Goal: Task Accomplishment & Management: Manage account settings

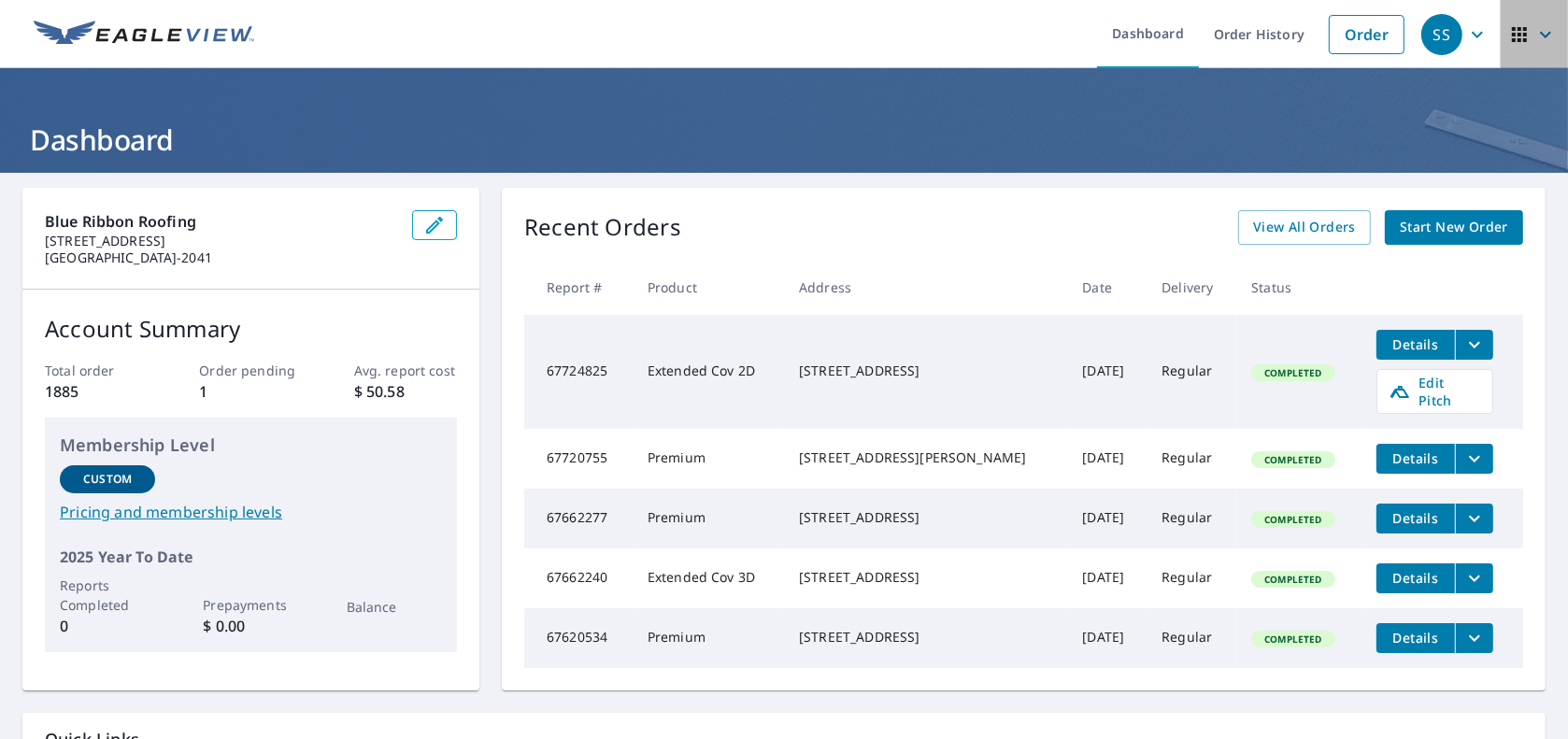
click at [1535, 32] on icon "button" at bounding box center [1546, 35] width 23 height 23
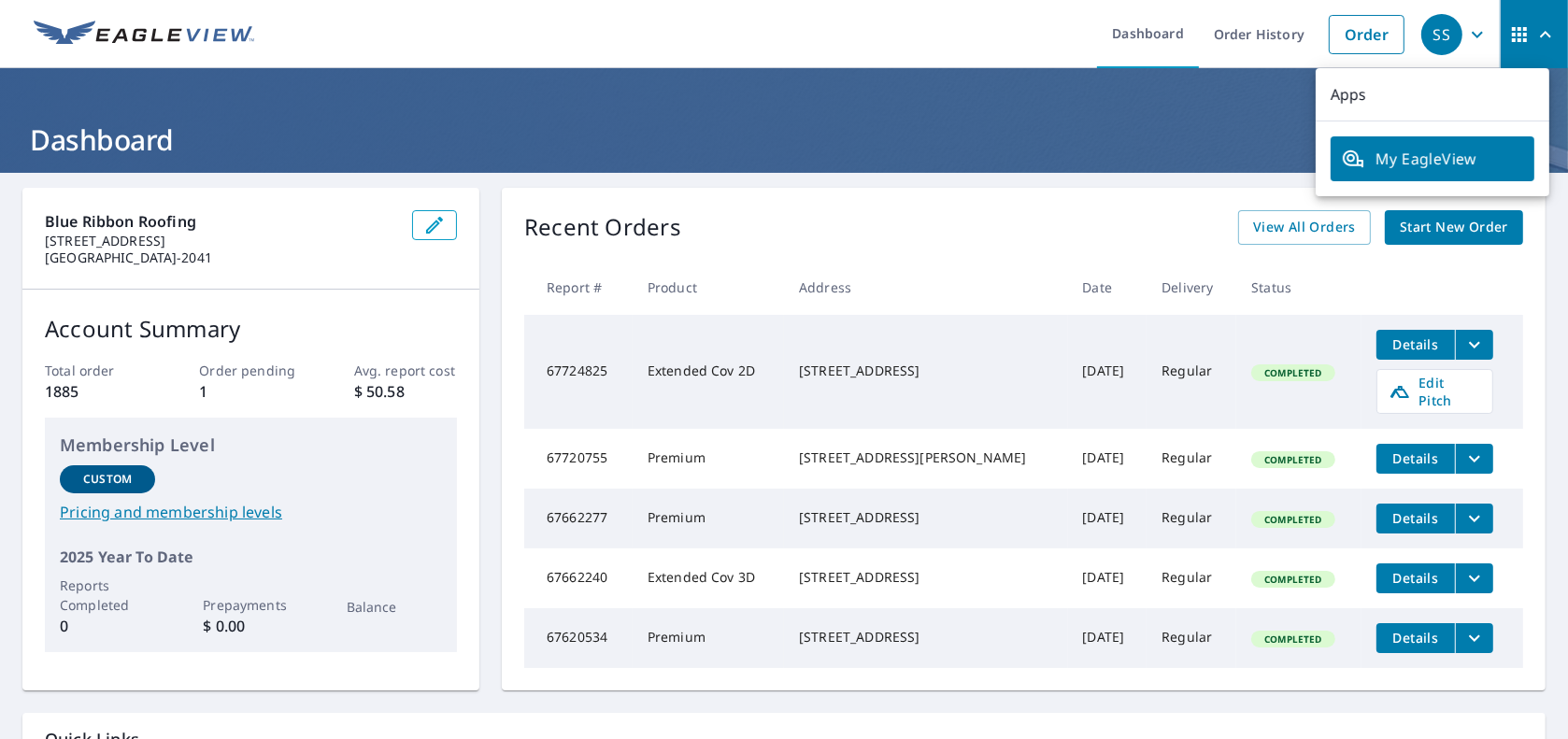
click at [1540, 32] on icon "button" at bounding box center [1546, 33] width 11 height 7
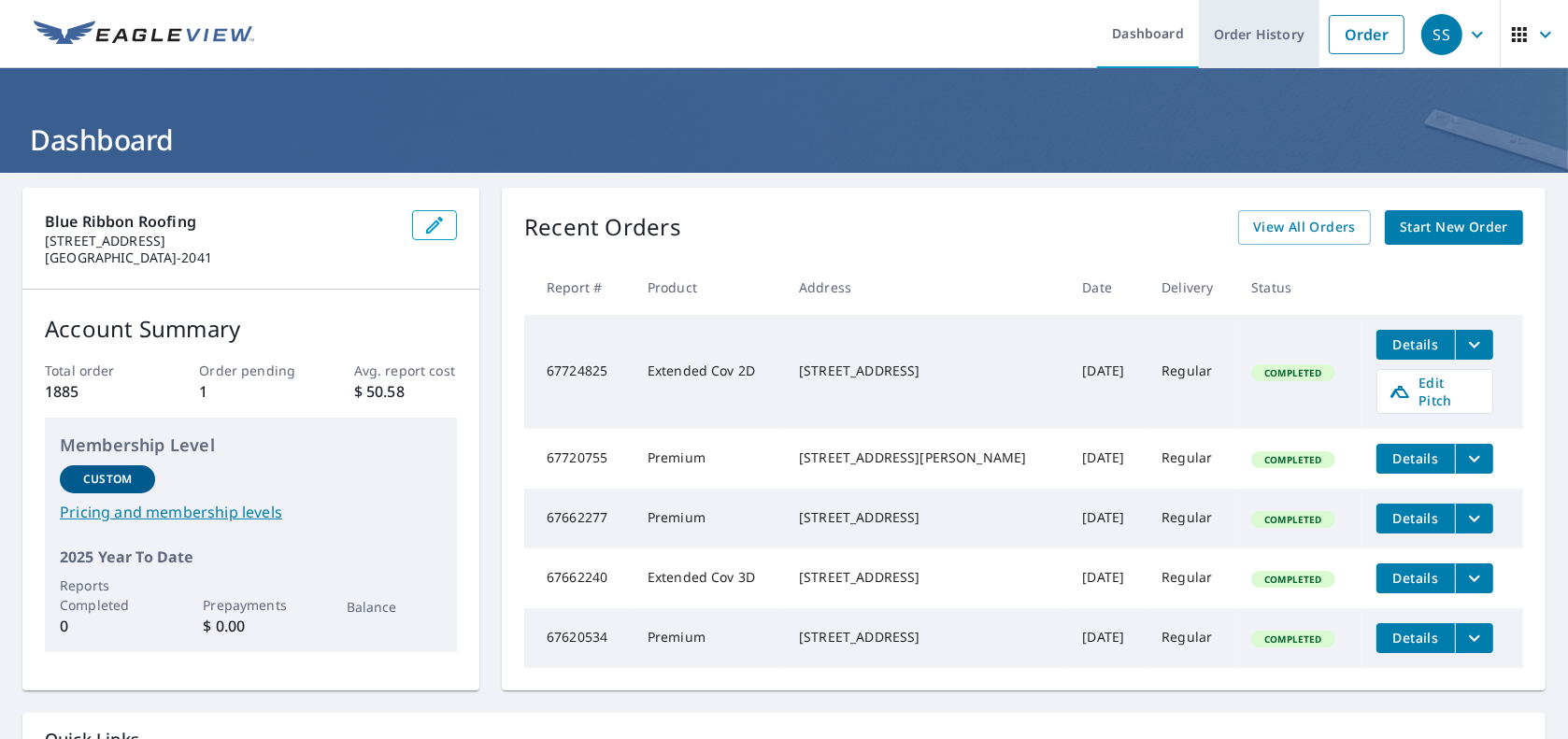
click at [1250, 36] on link "Order History" at bounding box center [1259, 34] width 121 height 68
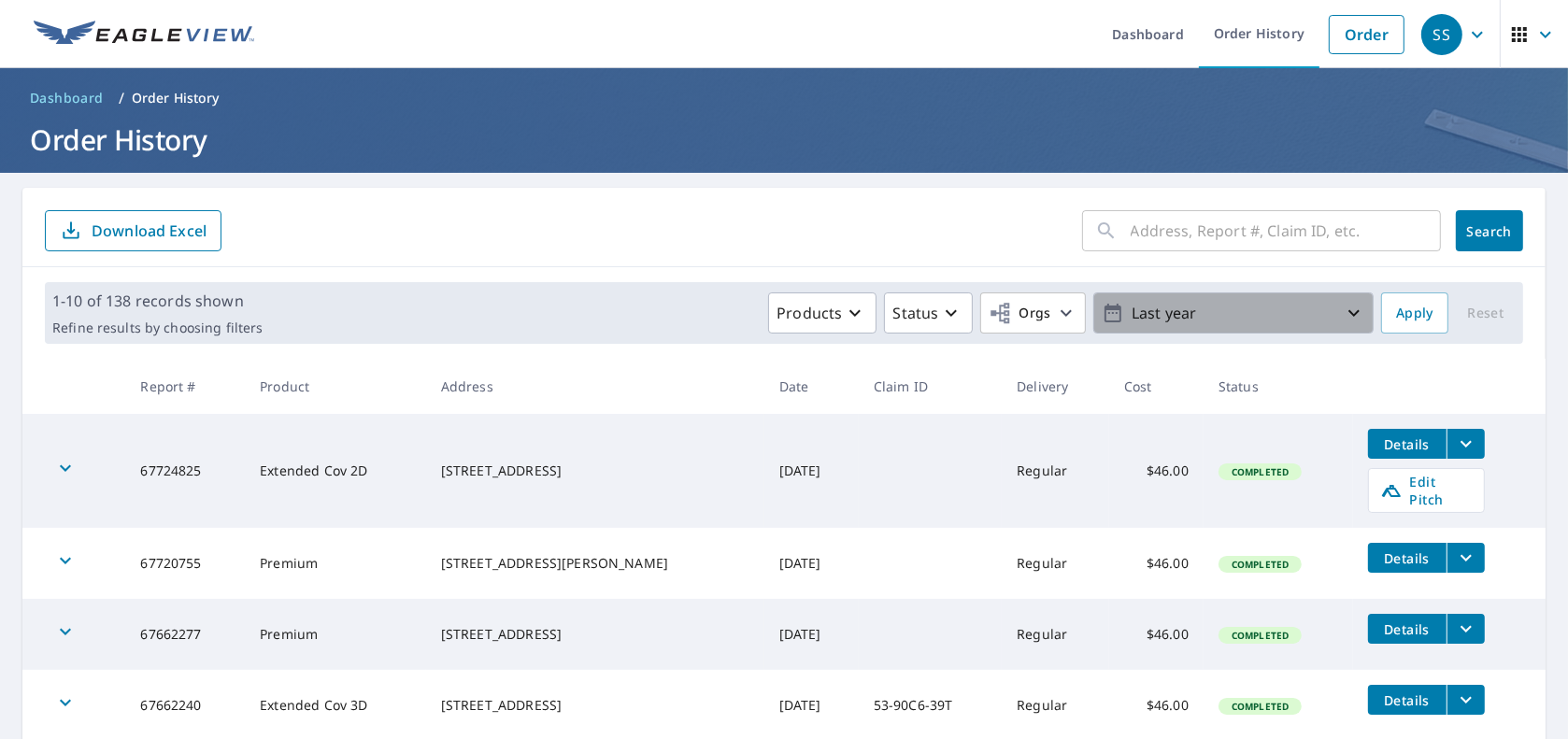
click at [1316, 317] on p "Last year" at bounding box center [1234, 313] width 218 height 32
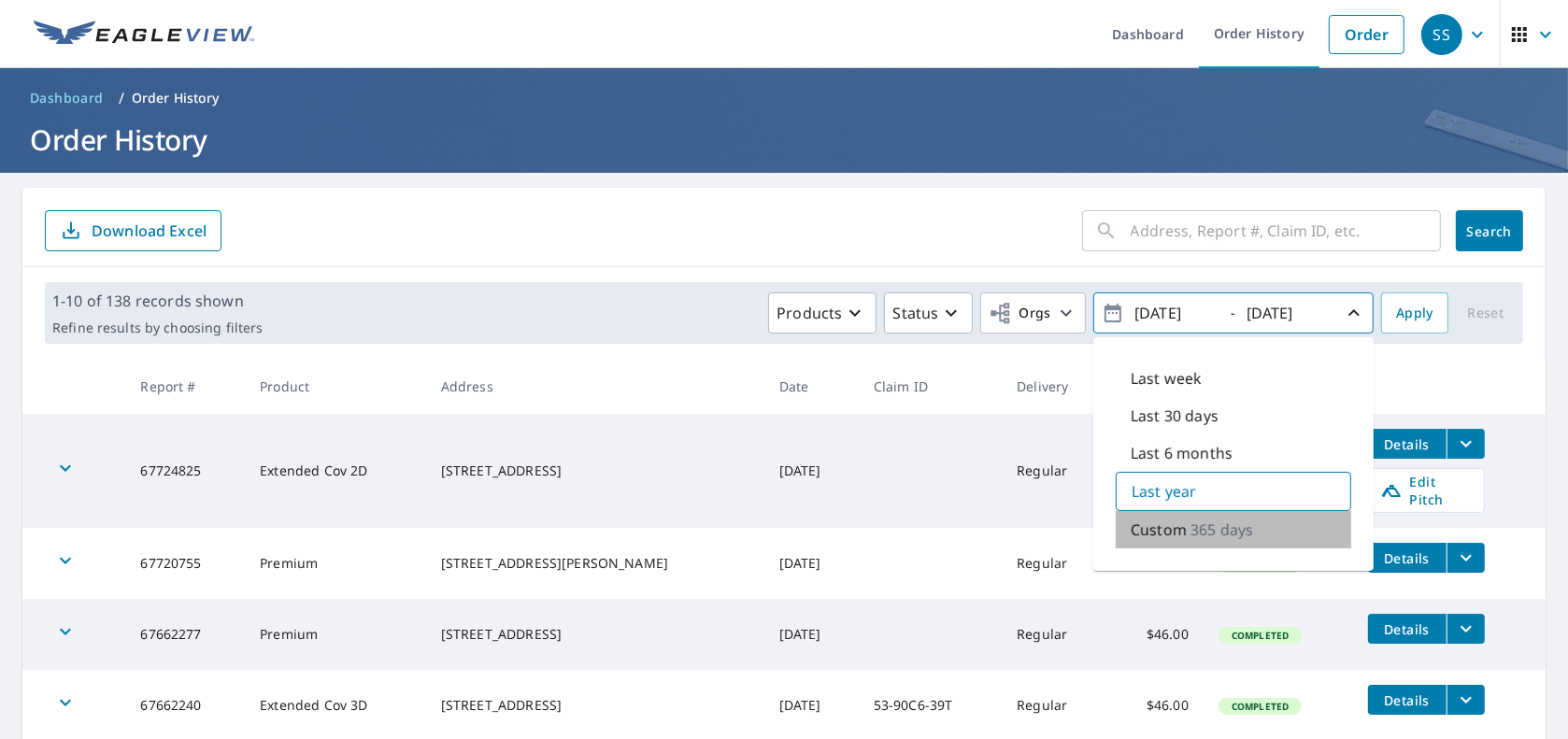
click at [1204, 523] on p "365 days" at bounding box center [1223, 530] width 63 height 23
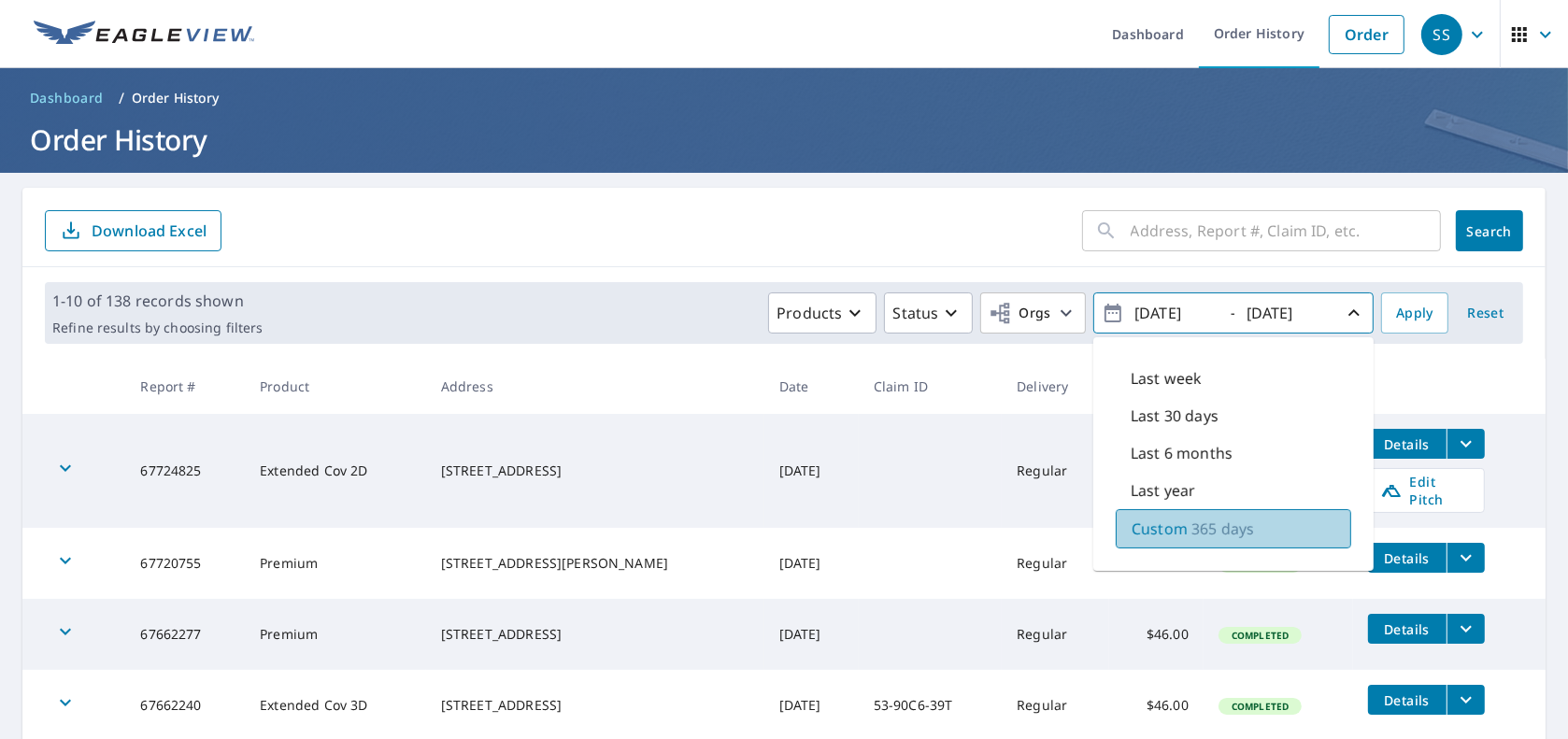
click at [1204, 523] on p "365 days" at bounding box center [1223, 529] width 63 height 23
drag, startPoint x: 1198, startPoint y: 310, endPoint x: 1088, endPoint y: 317, distance: 110.2
click at [1102, 317] on span "[DATE] - [DATE]" at bounding box center [1234, 313] width 264 height 32
type input "[DATE]"
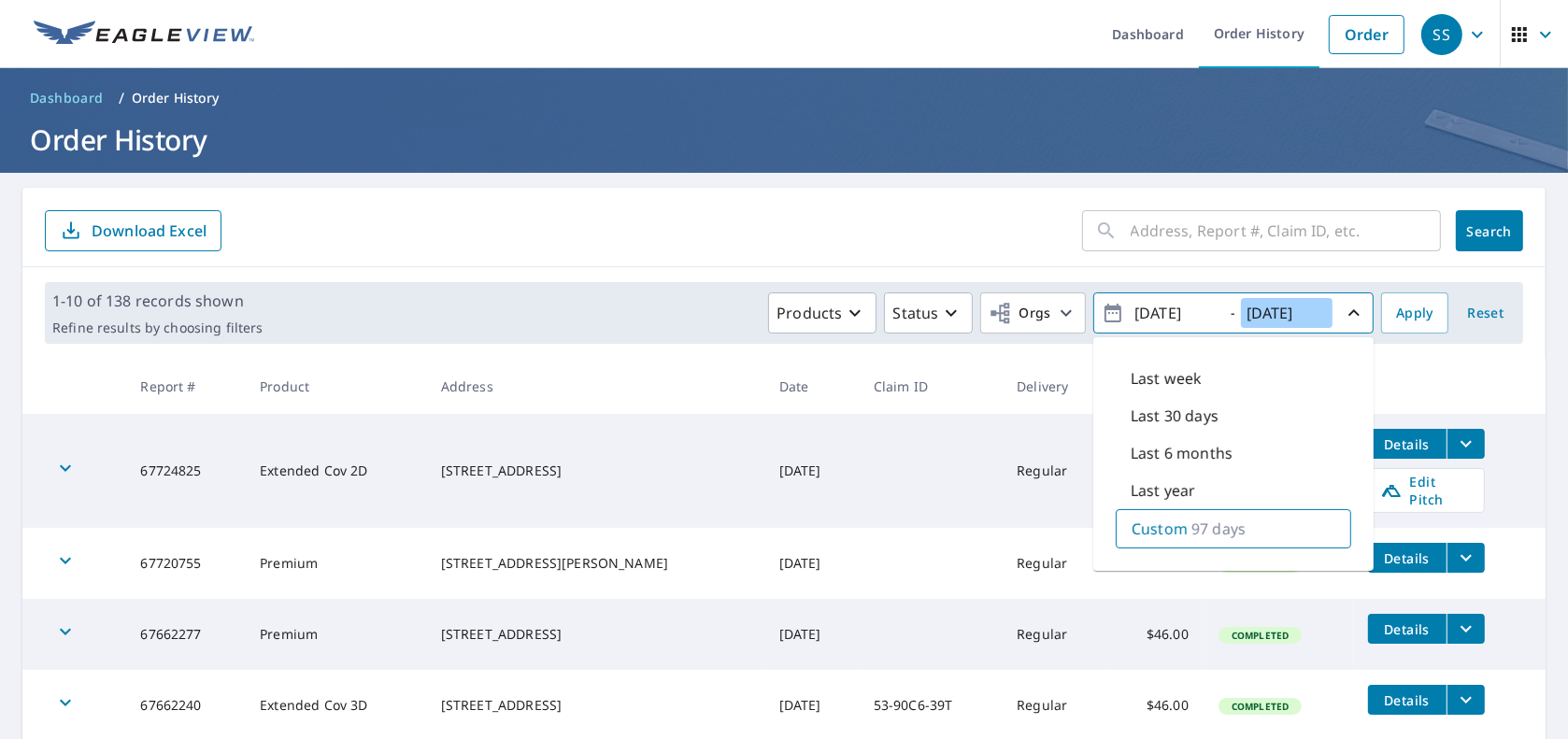
click at [1280, 302] on input "[DATE]" at bounding box center [1287, 313] width 92 height 30
click at [1289, 312] on input "[DATE]" at bounding box center [1287, 313] width 92 height 30
drag, startPoint x: 1313, startPoint y: 311, endPoint x: 1320, endPoint y: 303, distance: 10.6
click at [1313, 311] on input "[DATE]" at bounding box center [1287, 313] width 92 height 30
type input "[DATE]"
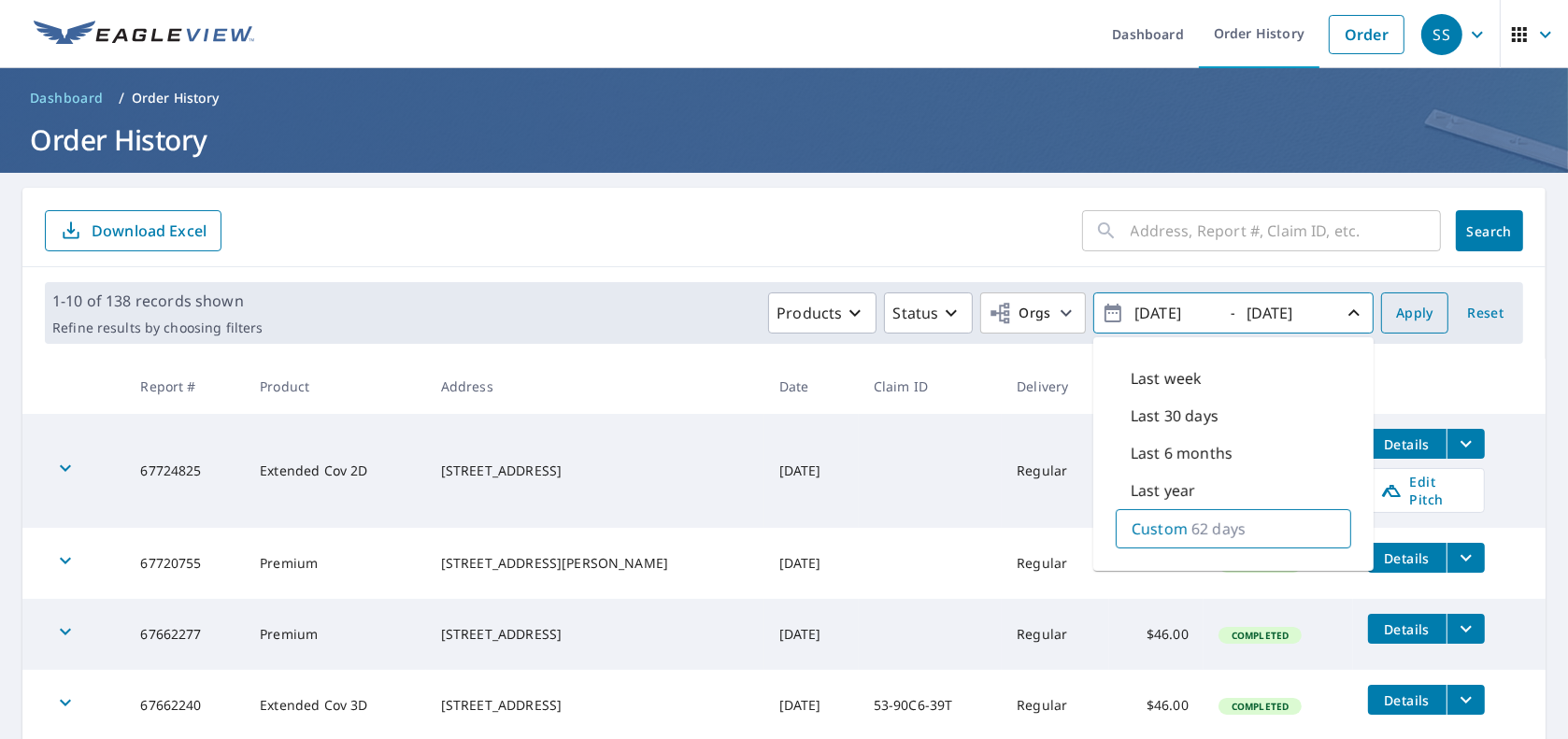
click at [1398, 313] on span "Apply" at bounding box center [1414, 313] width 37 height 24
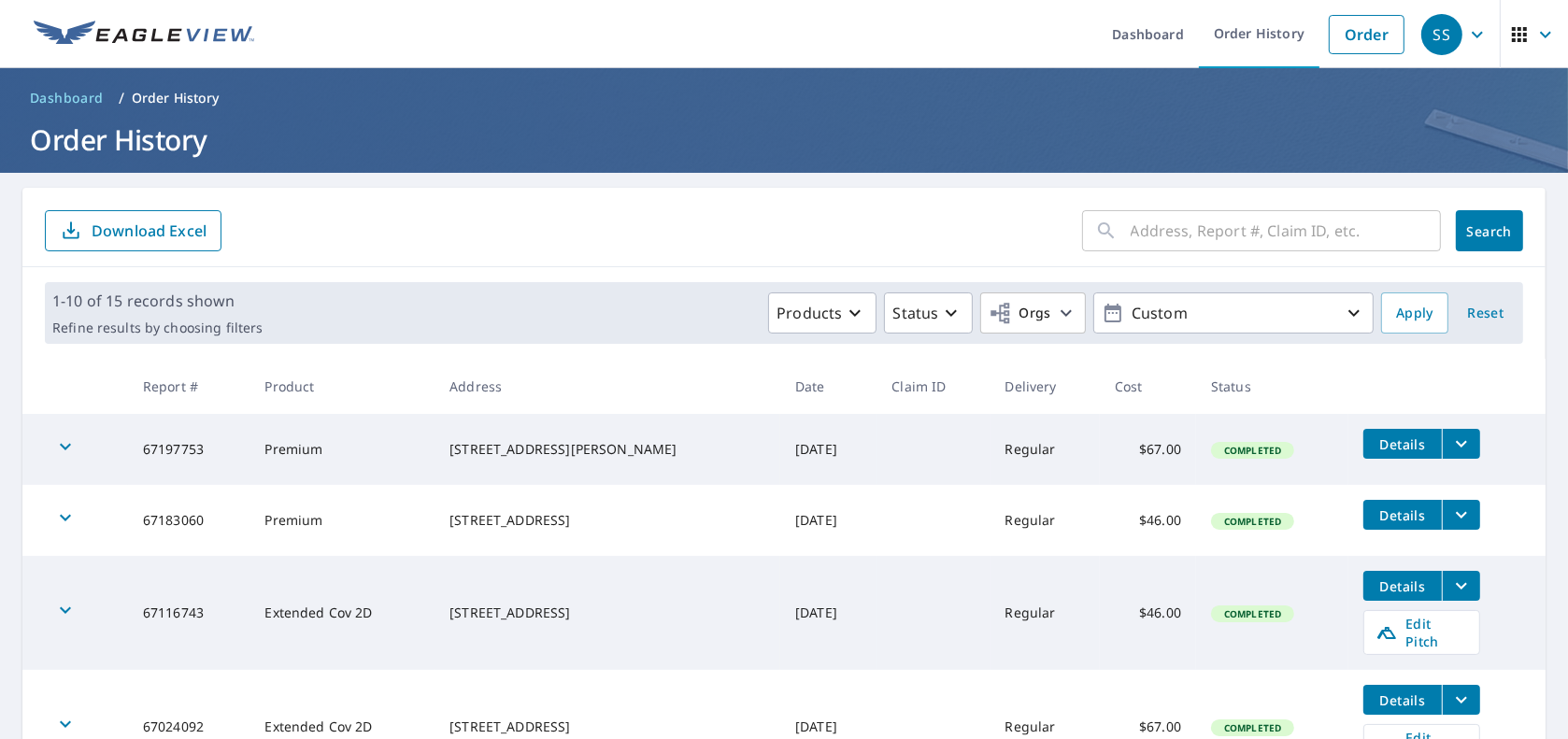
scroll to position [93, 0]
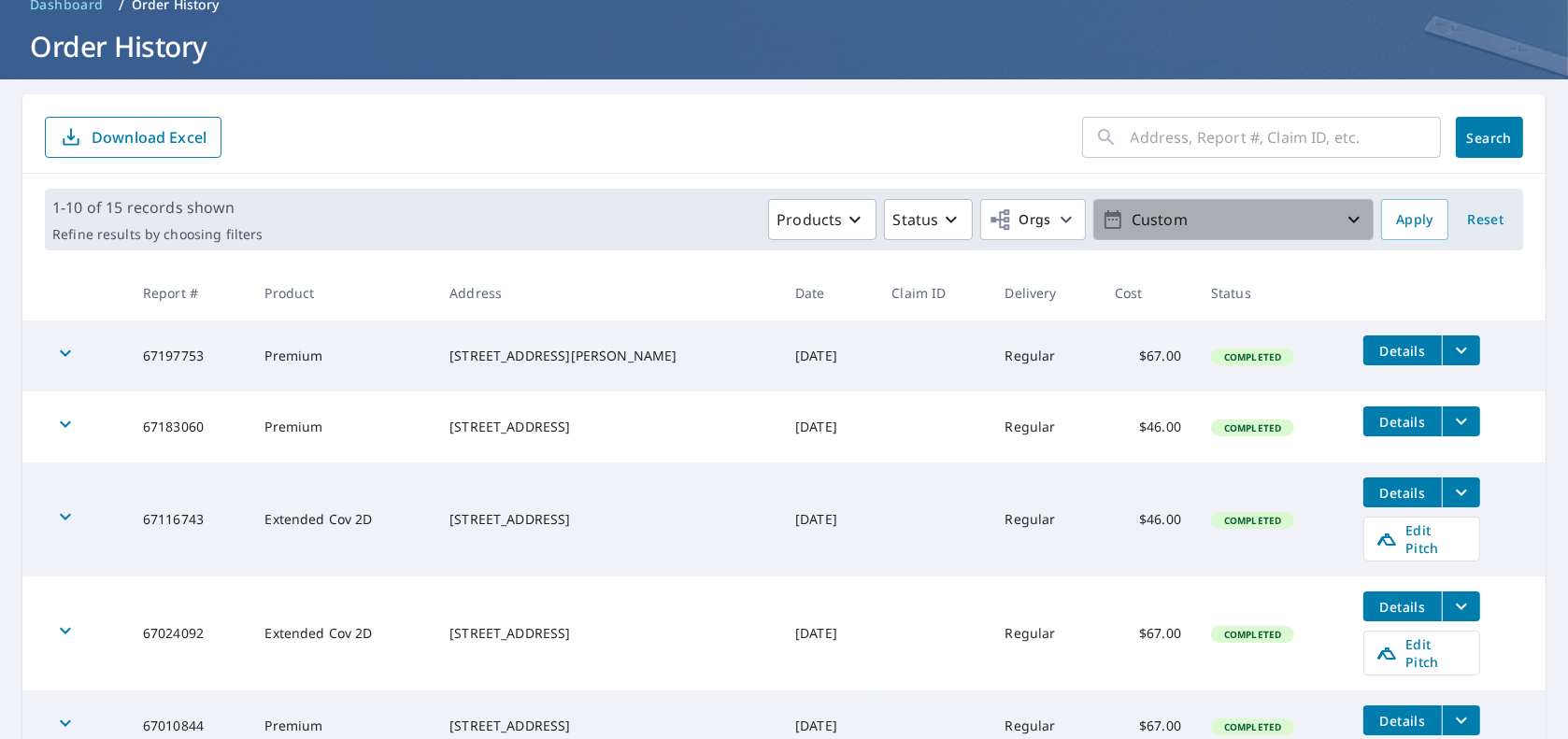
click at [1315, 214] on p "Custom" at bounding box center [1234, 220] width 218 height 32
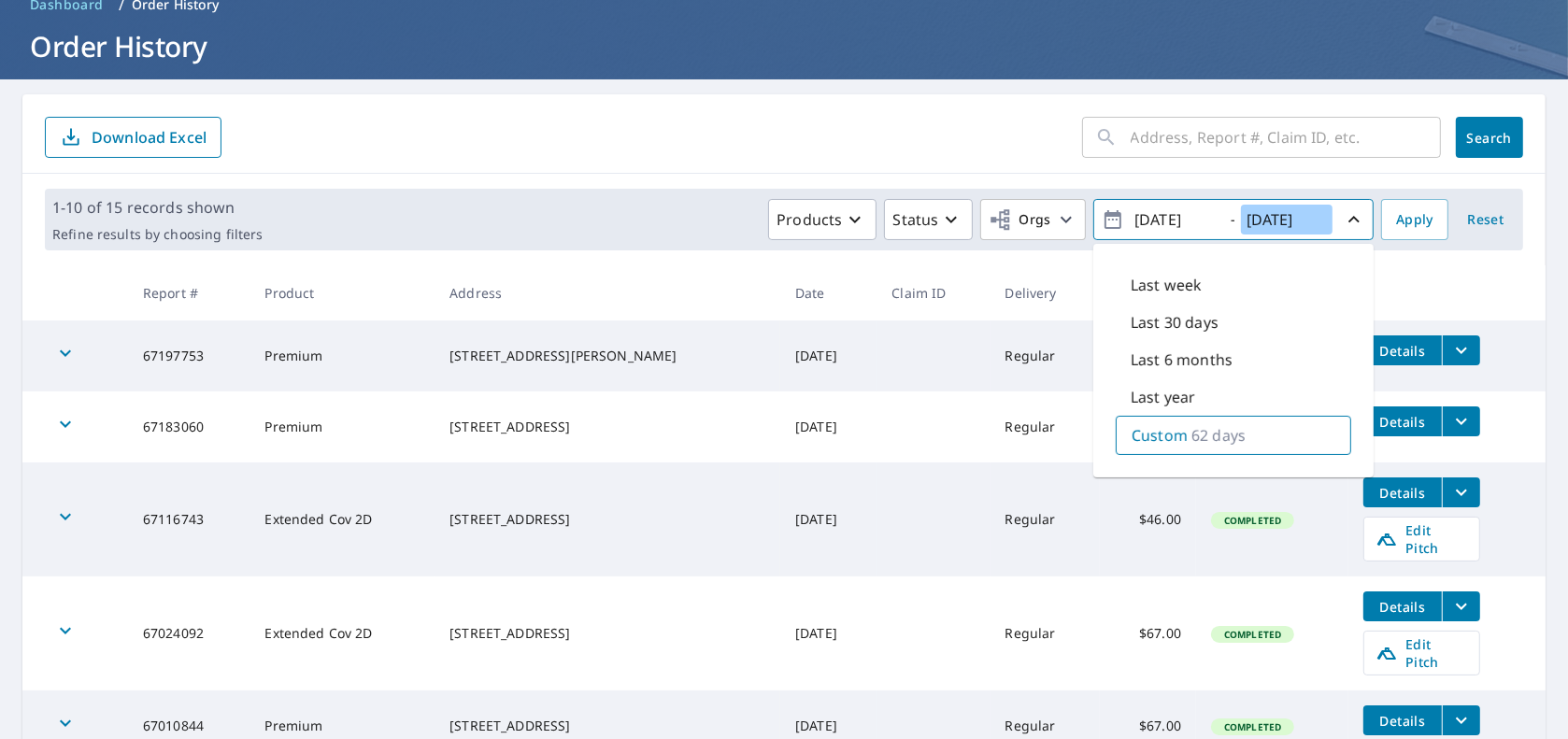
click at [1316, 214] on input "[DATE]" at bounding box center [1287, 220] width 92 height 30
type input "[DATE]"
click at [1398, 219] on span "Apply" at bounding box center [1414, 220] width 37 height 24
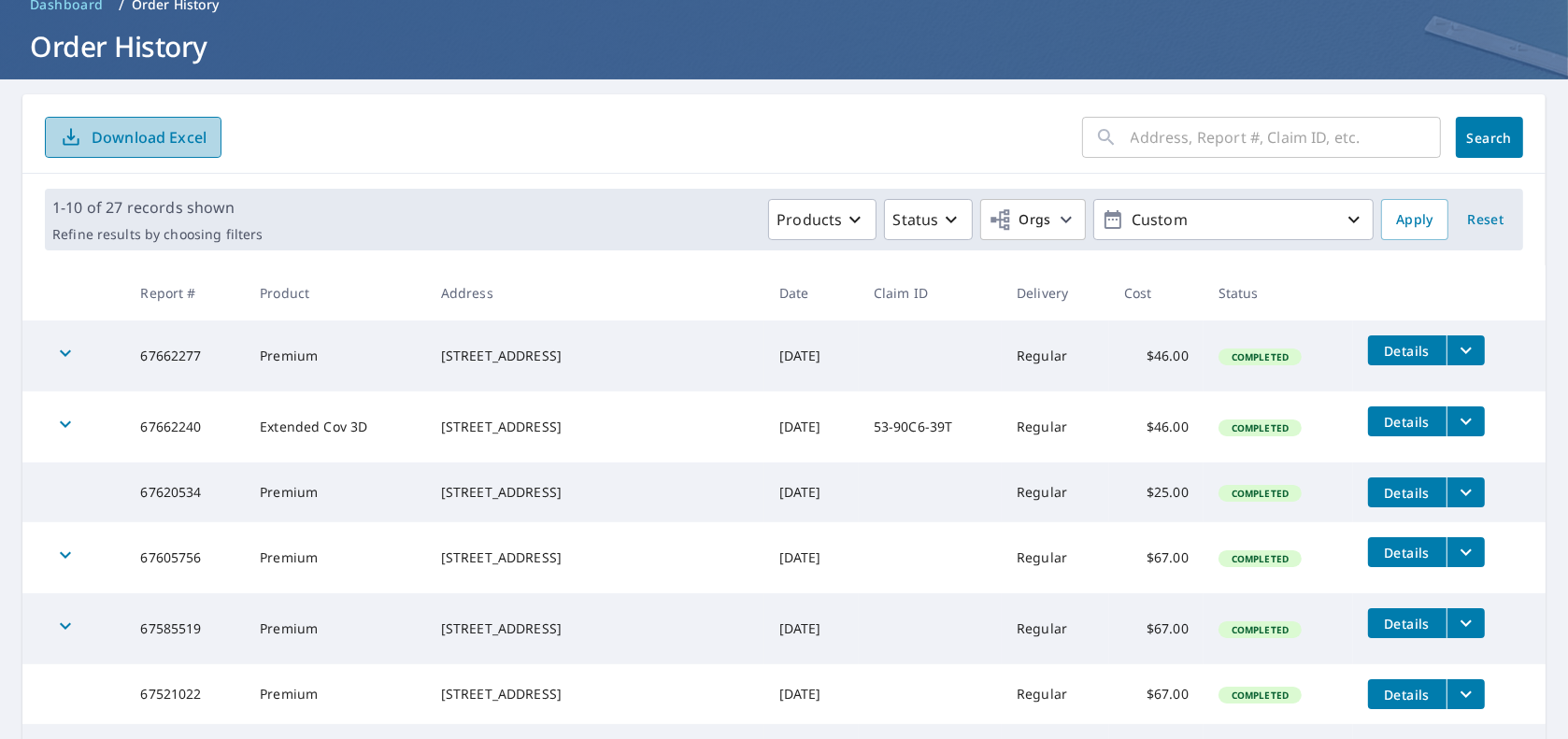
click at [164, 135] on p "Download Excel" at bounding box center [149, 138] width 115 height 21
